Goal: Task Accomplishment & Management: Manage account settings

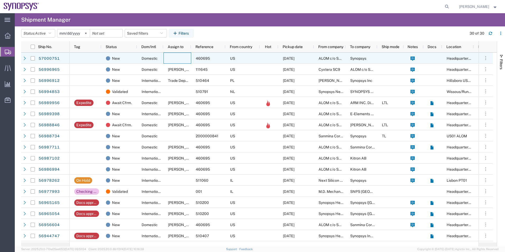
click at [166, 55] on div at bounding box center [178, 58] width 28 height 11
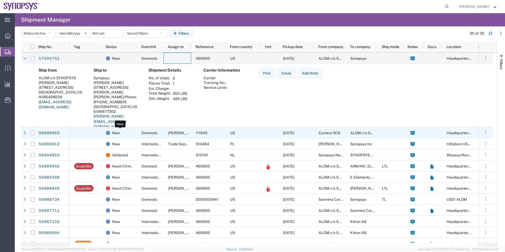
click at [134, 135] on div "New" at bounding box center [120, 132] width 29 height 11
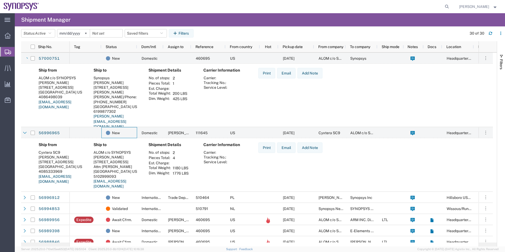
scroll to position [53, 0]
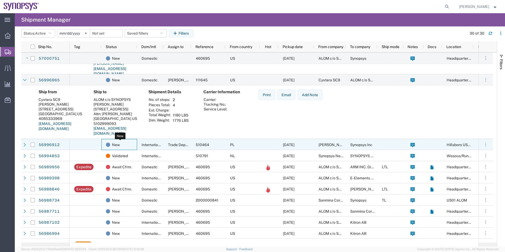
click at [127, 142] on div "New" at bounding box center [120, 144] width 29 height 11
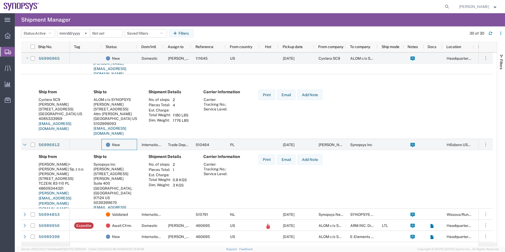
scroll to position [132, 0]
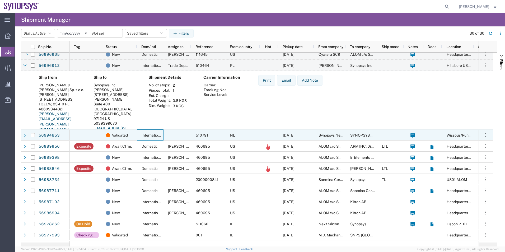
click at [138, 135] on div "International" at bounding box center [150, 134] width 26 height 11
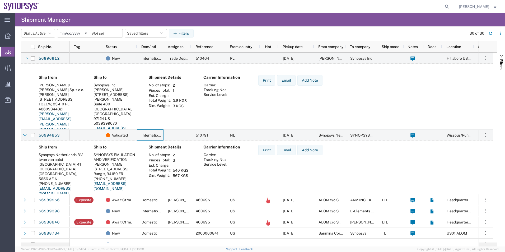
scroll to position [159, 0]
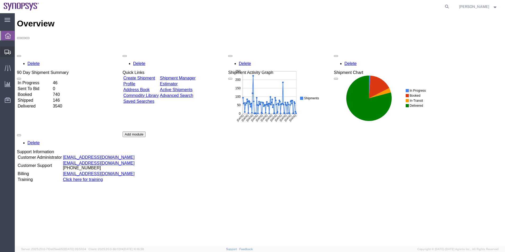
click at [0, 0] on span "Shipment Manager" at bounding box center [0, 0] width 0 height 0
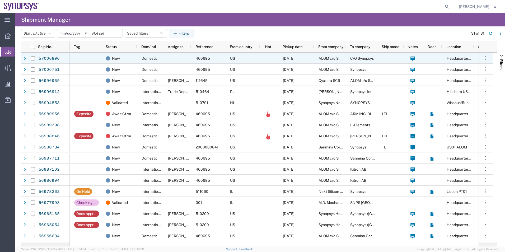
click at [156, 59] on span "Domestic" at bounding box center [150, 58] width 16 height 4
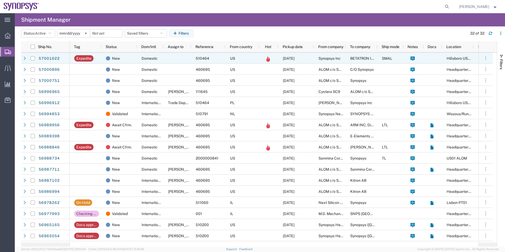
click at [173, 58] on div at bounding box center [178, 58] width 28 height 11
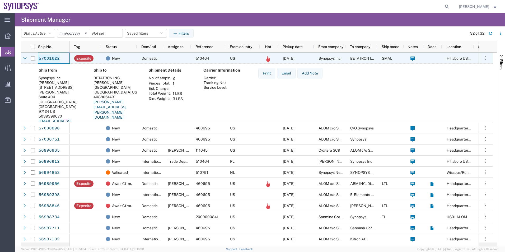
click at [57, 56] on link "57001622" at bounding box center [49, 58] width 22 height 8
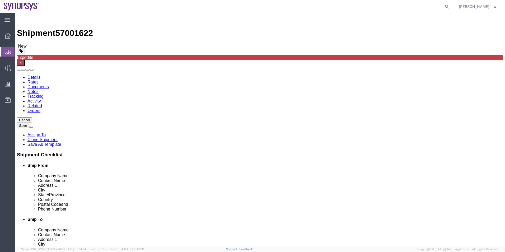
select select "63190"
select select
click icon
click dd "1.00 Each"
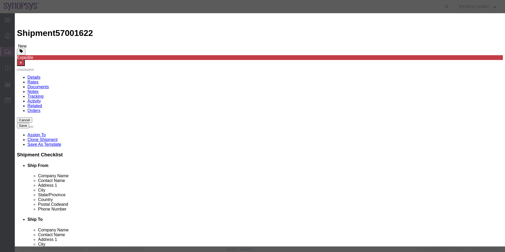
click button "Save & Close"
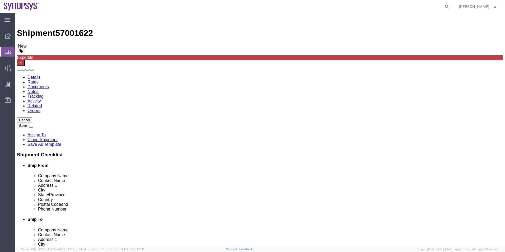
click icon
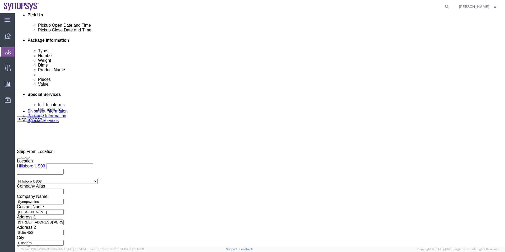
scroll to position [264, 0]
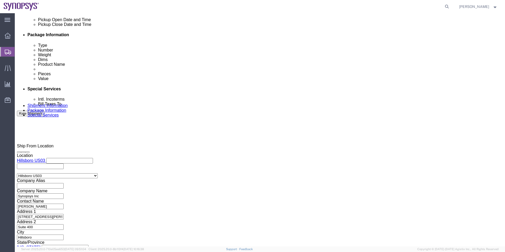
click button "Rate Shipment"
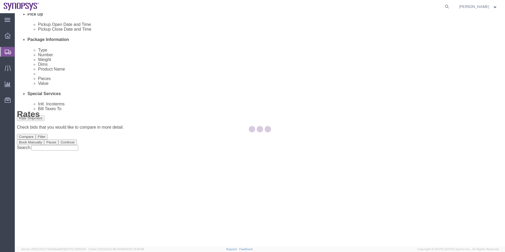
scroll to position [0, 0]
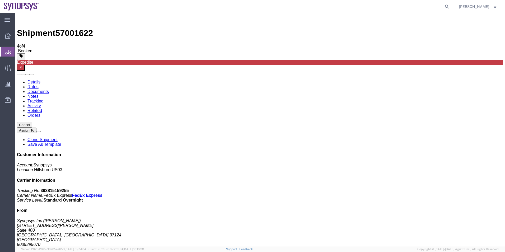
click at [0, 0] on span "Shipment Manager" at bounding box center [0, 0] width 0 height 0
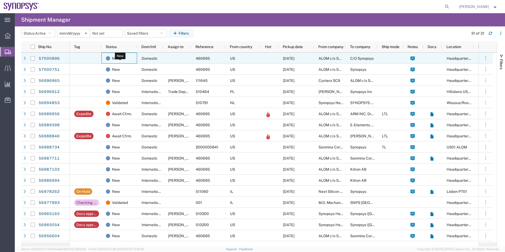
click at [133, 61] on div "New" at bounding box center [120, 58] width 29 height 11
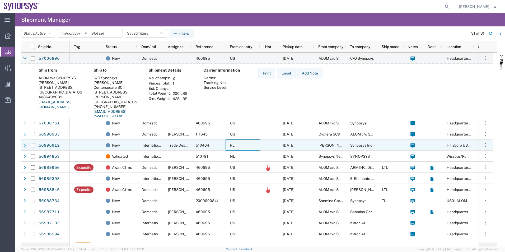
click at [242, 149] on div "PL" at bounding box center [243, 145] width 34 height 11
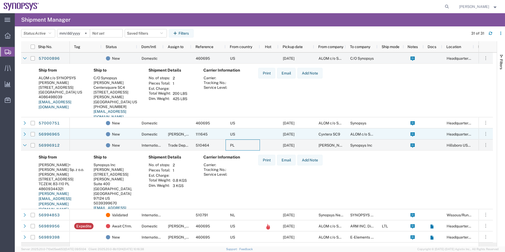
click at [248, 135] on div "US" at bounding box center [243, 133] width 34 height 11
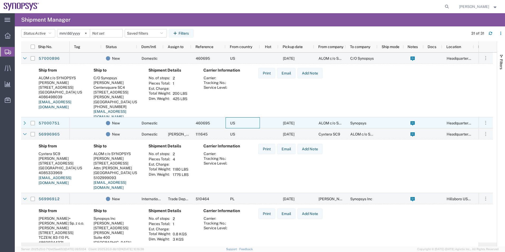
click at [258, 123] on div "US" at bounding box center [243, 122] width 34 height 11
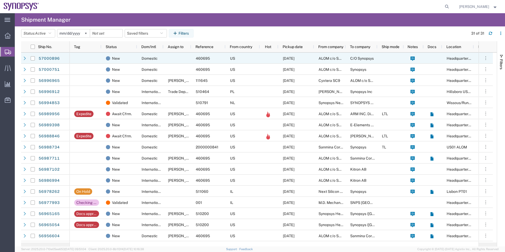
click at [159, 53] on div "Domestic" at bounding box center [150, 58] width 26 height 11
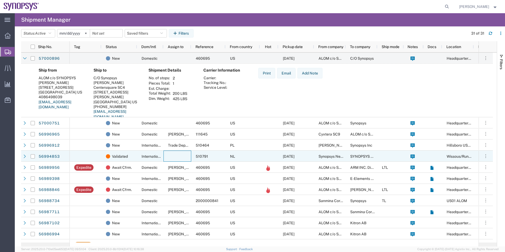
click at [171, 154] on div at bounding box center [178, 156] width 28 height 11
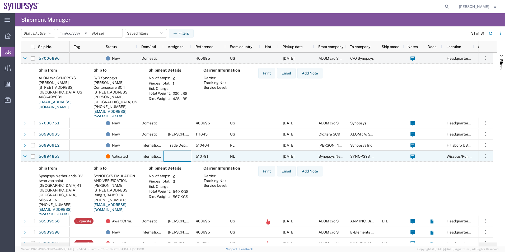
click at [156, 152] on div "International" at bounding box center [150, 156] width 26 height 11
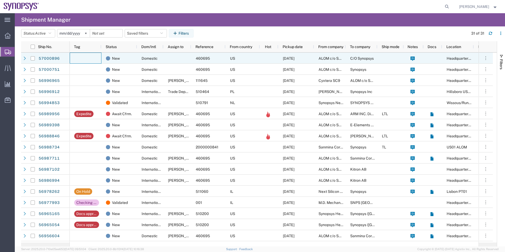
click at [86, 58] on div at bounding box center [86, 58] width 32 height 11
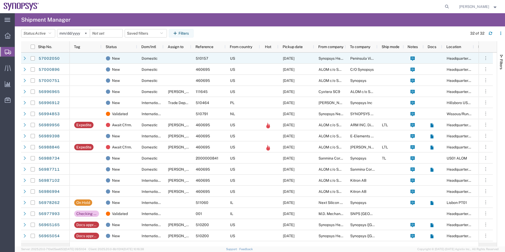
click at [256, 58] on div "US" at bounding box center [243, 58] width 34 height 11
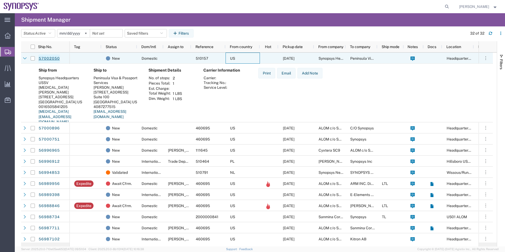
click at [50, 58] on link "57002050" at bounding box center [49, 58] width 22 height 8
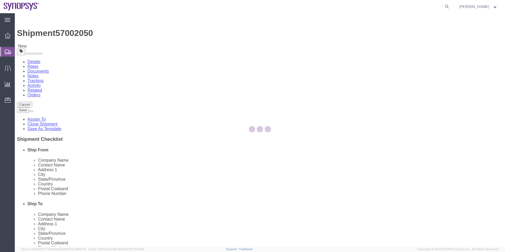
select select "63204"
select select
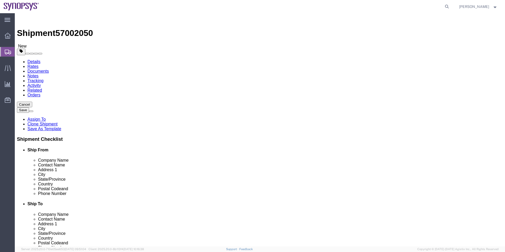
click icon
click link "Package Information"
click icon
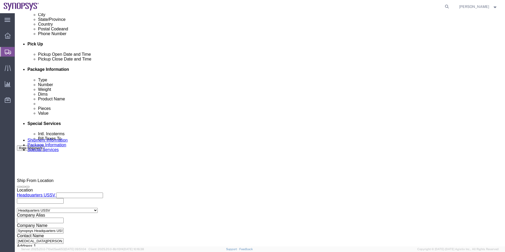
scroll to position [264, 0]
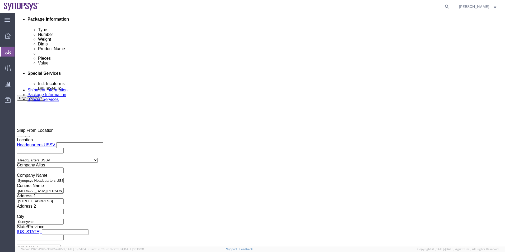
click textarea
type textarea "Please see attached. -Kaelen"
click button "Save"
click icon
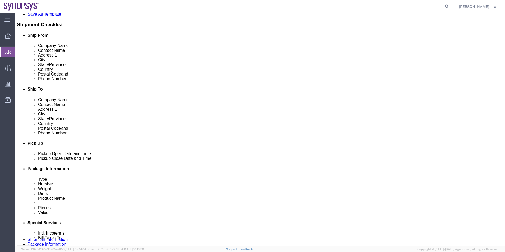
scroll to position [62, 0]
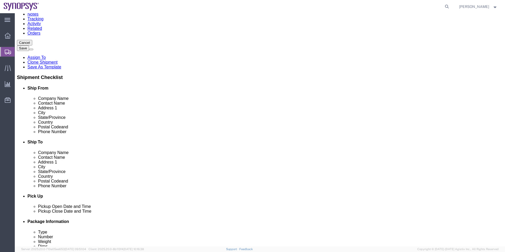
click div "Shipment Information Package Information Special Services"
click icon
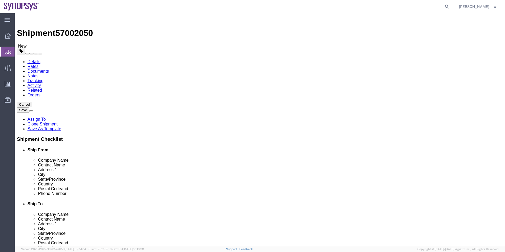
click input "Return Info"
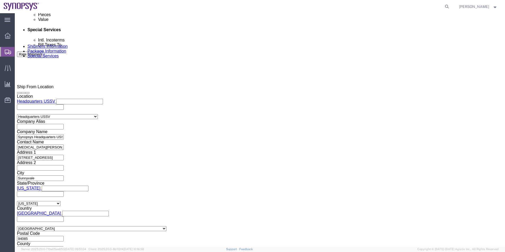
scroll to position [264, 0]
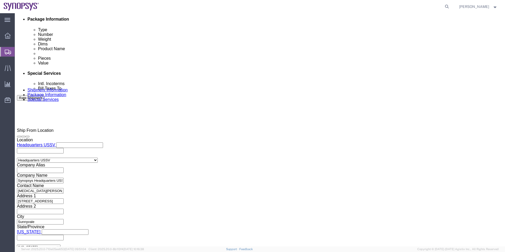
click button "Save"
click at [0, 0] on span "Shipment Manager" at bounding box center [0, 0] width 0 height 0
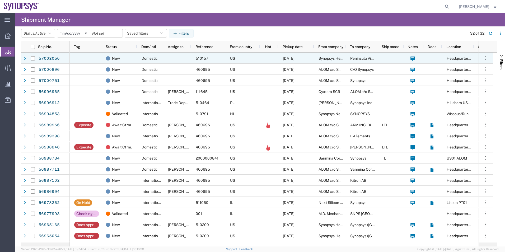
click at [137, 61] on div "New" at bounding box center [119, 58] width 36 height 11
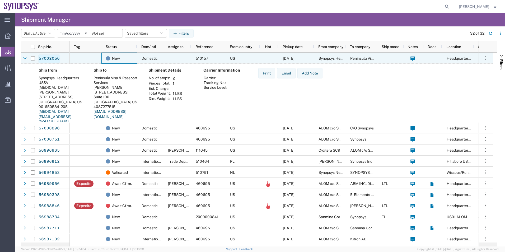
click at [56, 59] on link "57002050" at bounding box center [49, 58] width 22 height 8
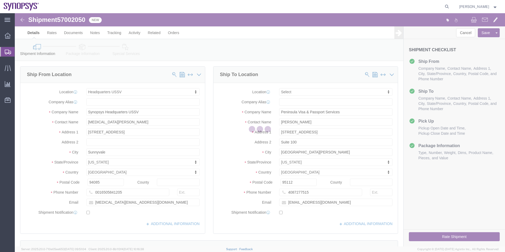
select select "63204"
select select
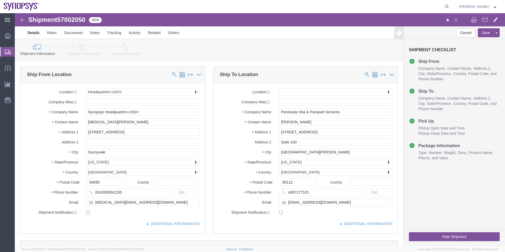
click icon
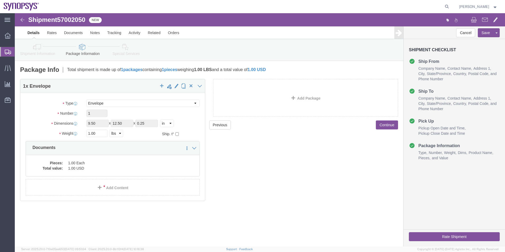
click link "Special Services"
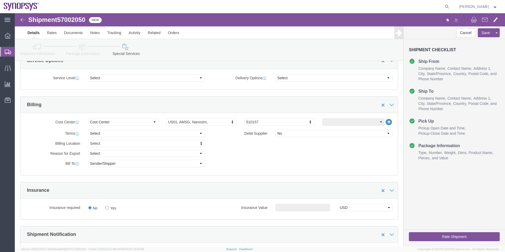
scroll to position [238, 0]
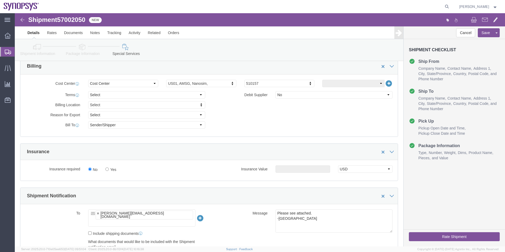
click button "Rate Shipment"
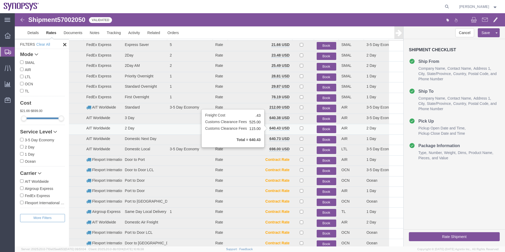
scroll to position [26, 0]
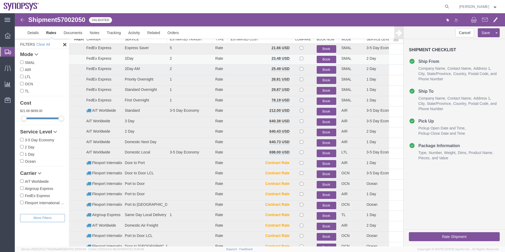
click at [324, 59] on button "Book" at bounding box center [327, 60] width 20 height 8
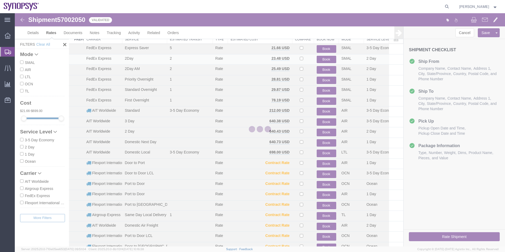
scroll to position [0, 0]
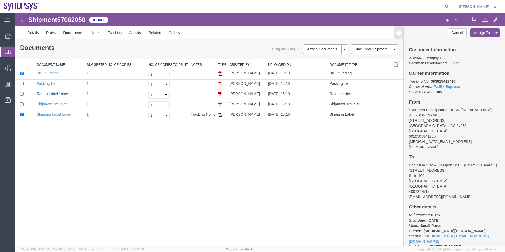
drag, startPoint x: 54, startPoint y: 92, endPoint x: 461, endPoint y: 66, distance: 408.5
click at [54, 92] on link "Return Label Laser" at bounding box center [52, 94] width 31 height 4
click at [53, 115] on link "Shipping Label Laser" at bounding box center [54, 114] width 35 height 4
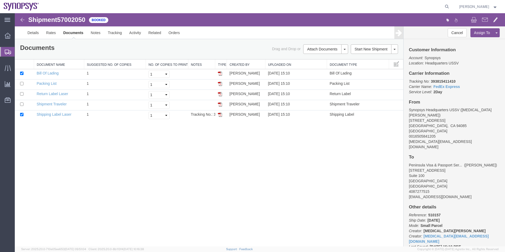
click at [0, 0] on span "Shipment Manager" at bounding box center [0, 0] width 0 height 0
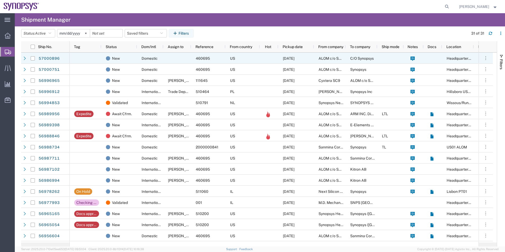
click at [218, 62] on div "460695" at bounding box center [208, 58] width 34 height 11
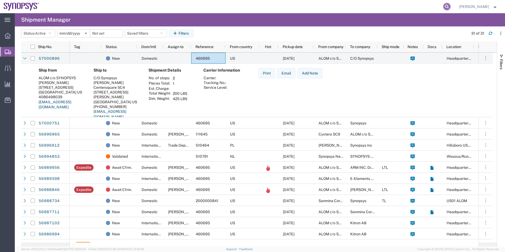
click at [448, 6] on icon at bounding box center [446, 6] width 7 height 7
paste input "57001622"
type input "57001622"
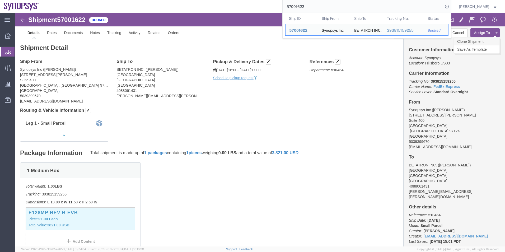
click link "Clone Shipment"
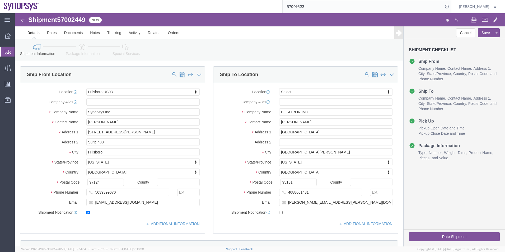
select select "63190"
select select
click icon
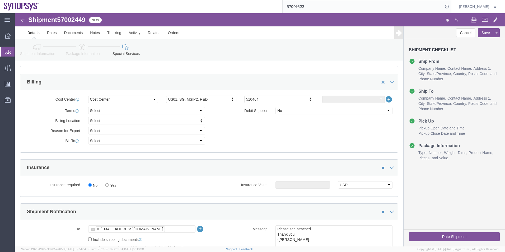
scroll to position [264, 0]
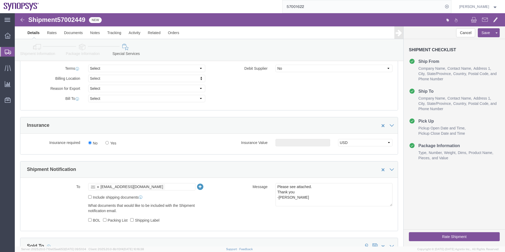
click button "Rate Shipment"
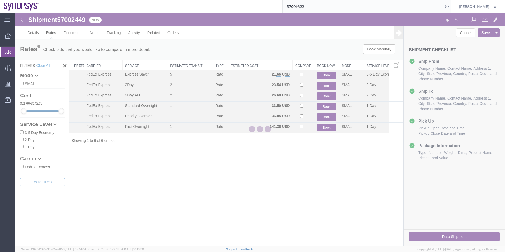
scroll to position [0, 0]
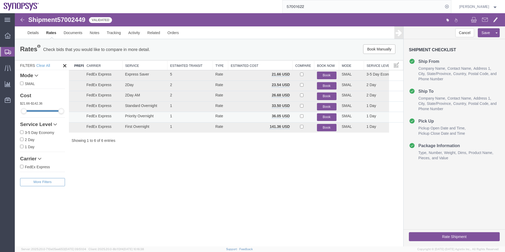
click at [328, 116] on button "Book" at bounding box center [327, 117] width 20 height 8
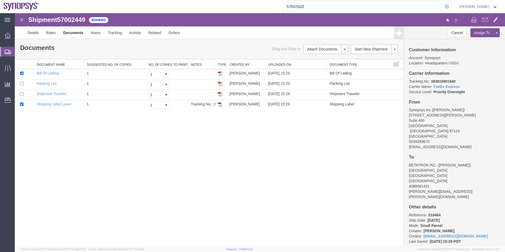
click at [69, 22] on span "57002449" at bounding box center [71, 19] width 28 height 7
copy span "57002449"
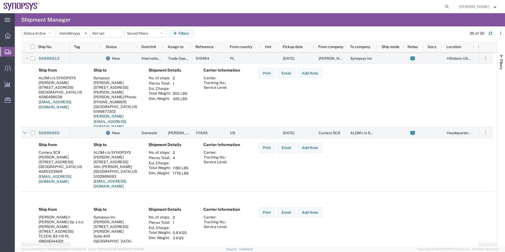
scroll to position [159, 0]
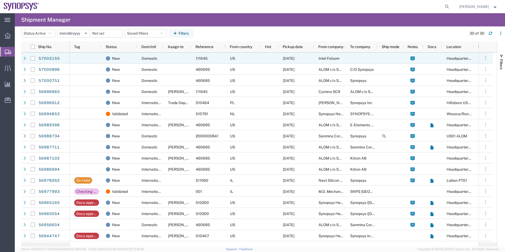
click at [246, 61] on div "US" at bounding box center [243, 58] width 34 height 11
click at [161, 57] on div "Domestic" at bounding box center [150, 58] width 26 height 11
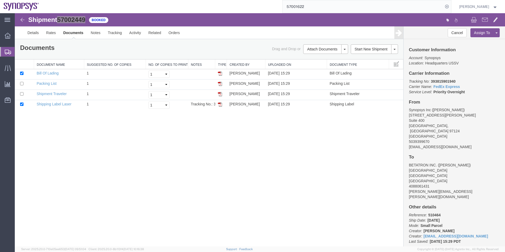
click at [0, 0] on span "Shipment Manager" at bounding box center [0, 0] width 0 height 0
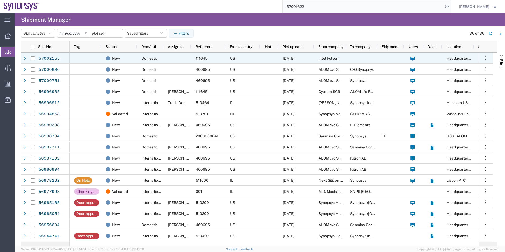
click at [91, 59] on div at bounding box center [86, 58] width 32 height 11
